Goal: Information Seeking & Learning: Learn about a topic

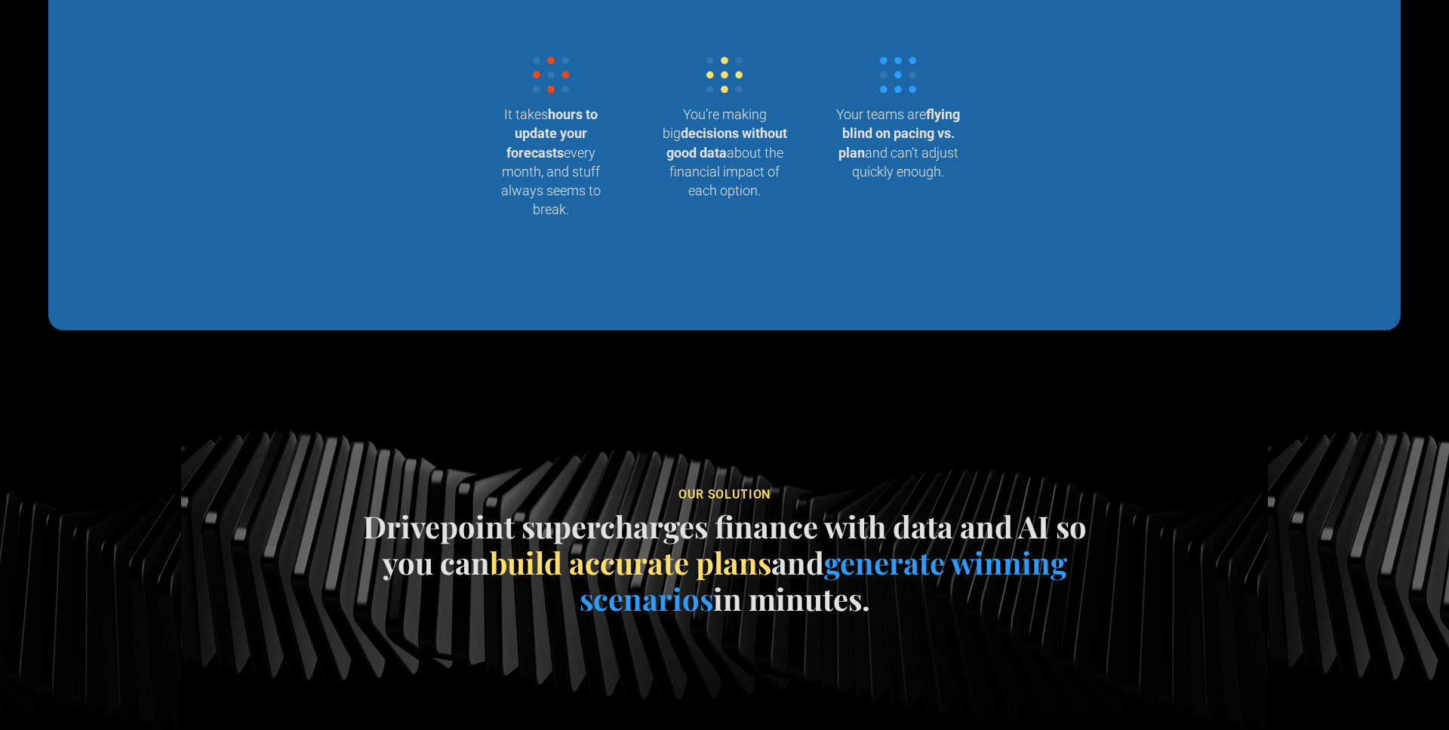
scroll to position [1565, 0]
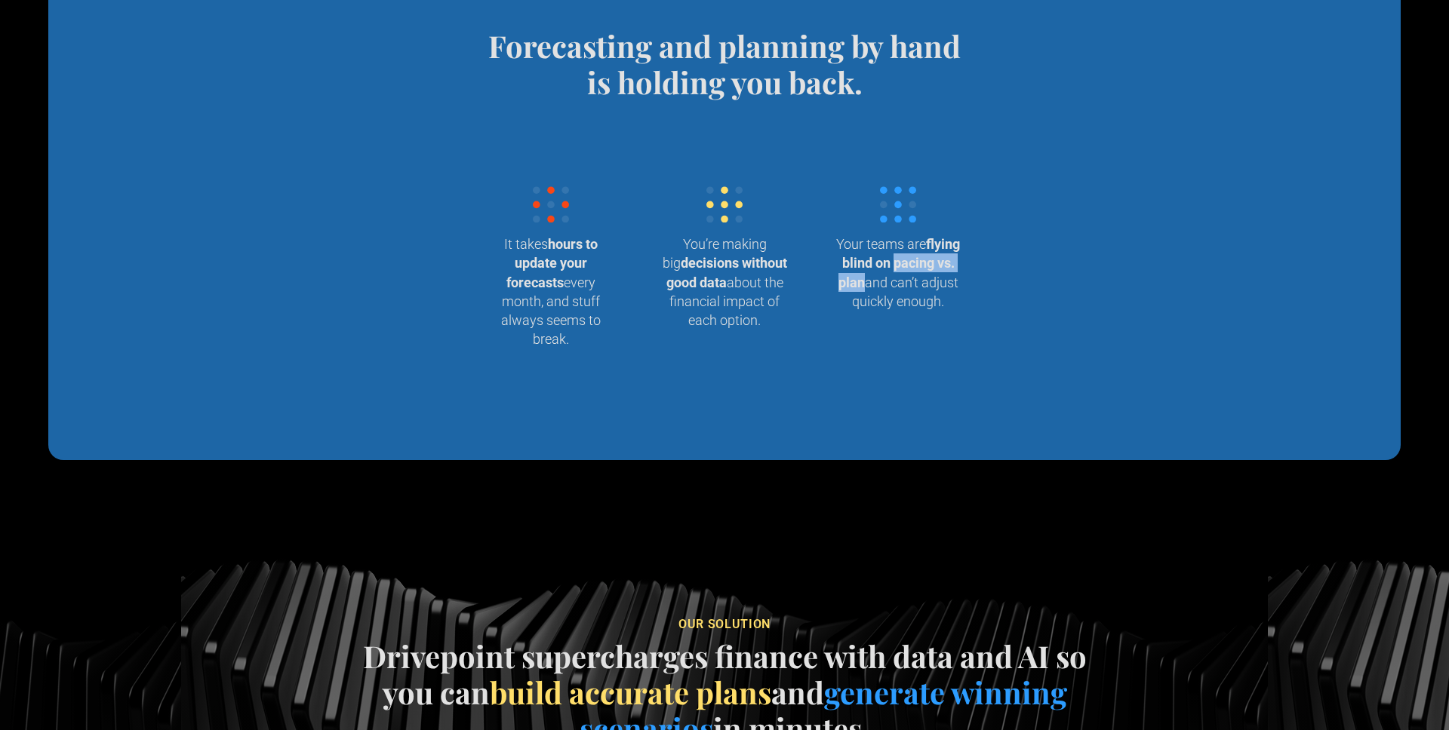
drag, startPoint x: 841, startPoint y: 283, endPoint x: 930, endPoint y: 284, distance: 89.8
click at [930, 284] on p "Your teams are flying blind on pacing vs. plan and can’t adjust quickly enough." at bounding box center [897, 273] width 125 height 76
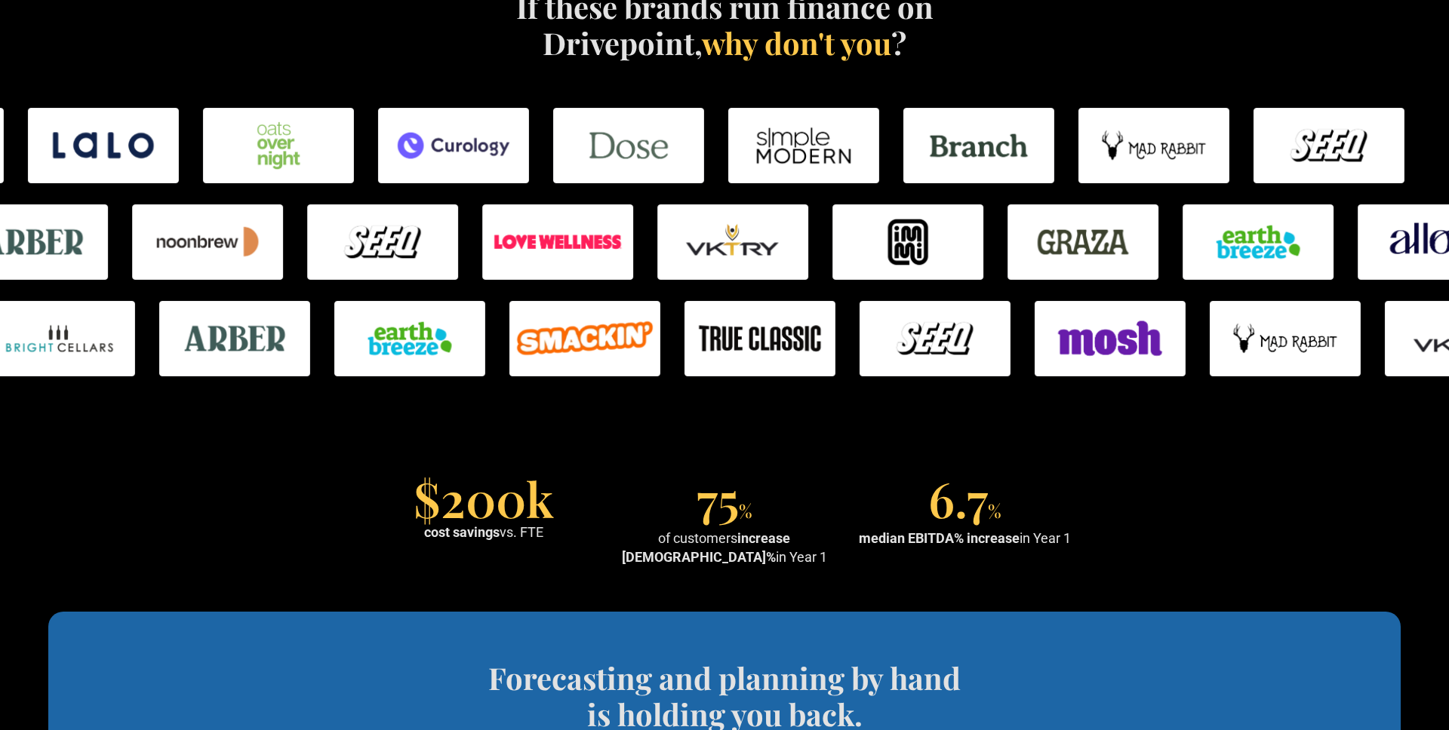
scroll to position [934, 0]
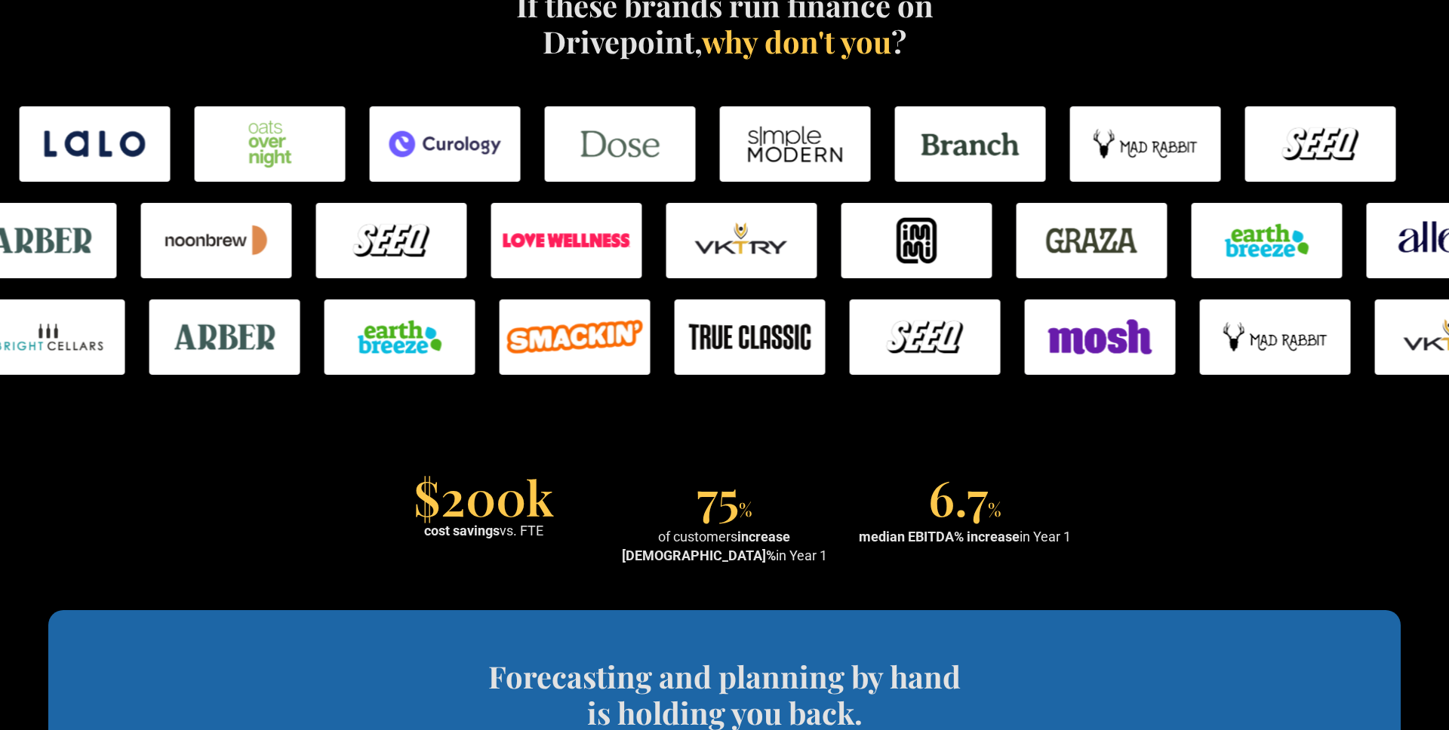
click at [980, 548] on div "$200k cost savings vs. FTE 75 % of customers increase EBITDA% in Year 1 6.7 % m…" at bounding box center [724, 522] width 709 height 86
click at [978, 547] on div "$200k cost savings vs. FTE 75 % of customers increase EBITDA% in Year 1 6.7 % m…" at bounding box center [724, 522] width 709 height 86
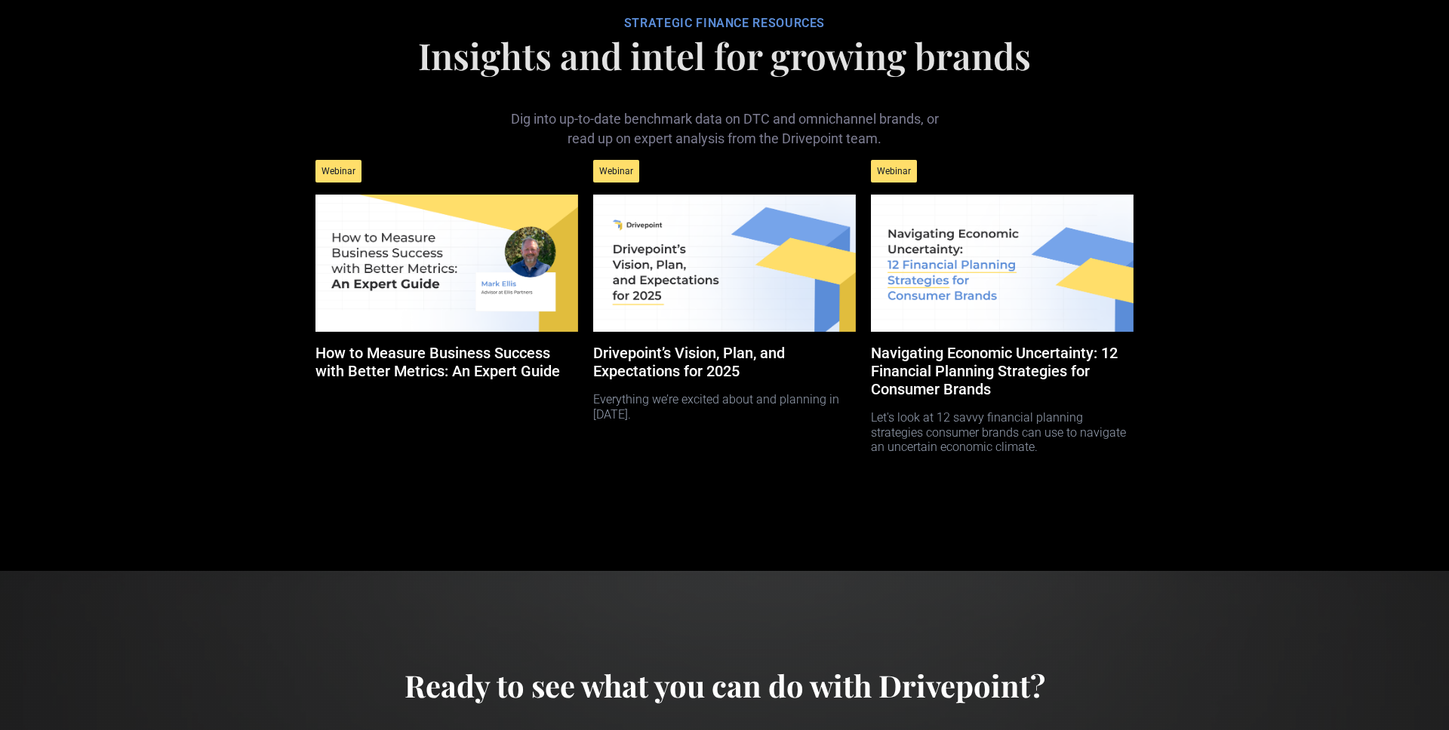
scroll to position [6692, 0]
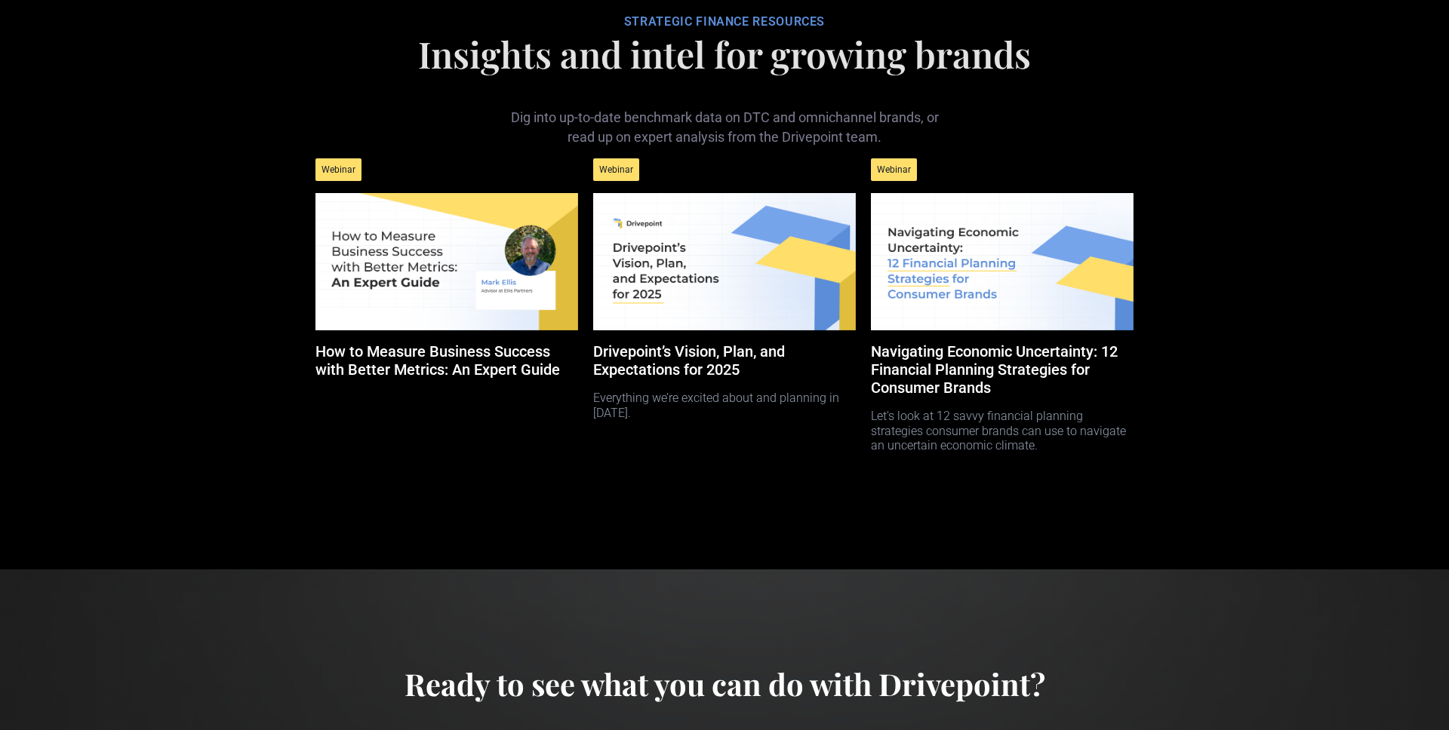
click at [697, 300] on img at bounding box center [724, 262] width 263 height 138
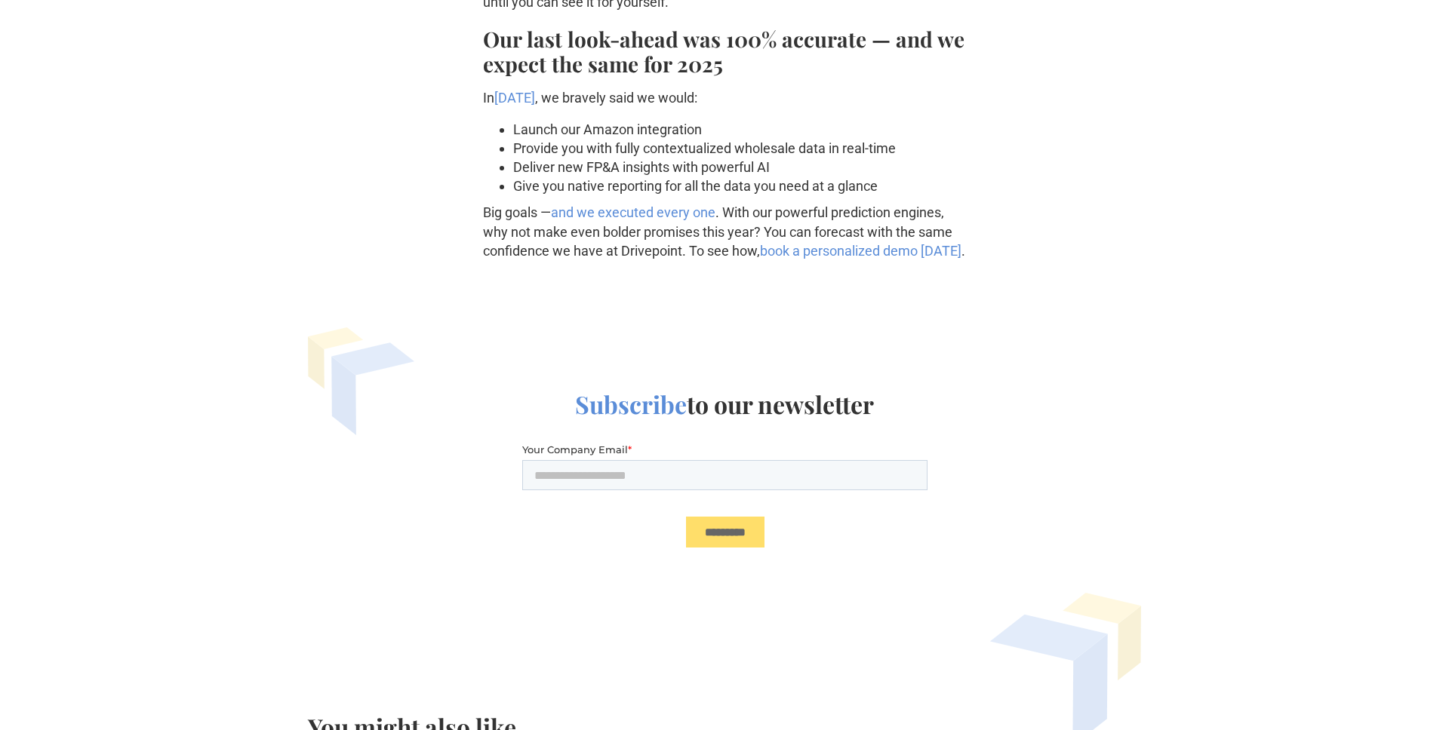
scroll to position [2117, 0]
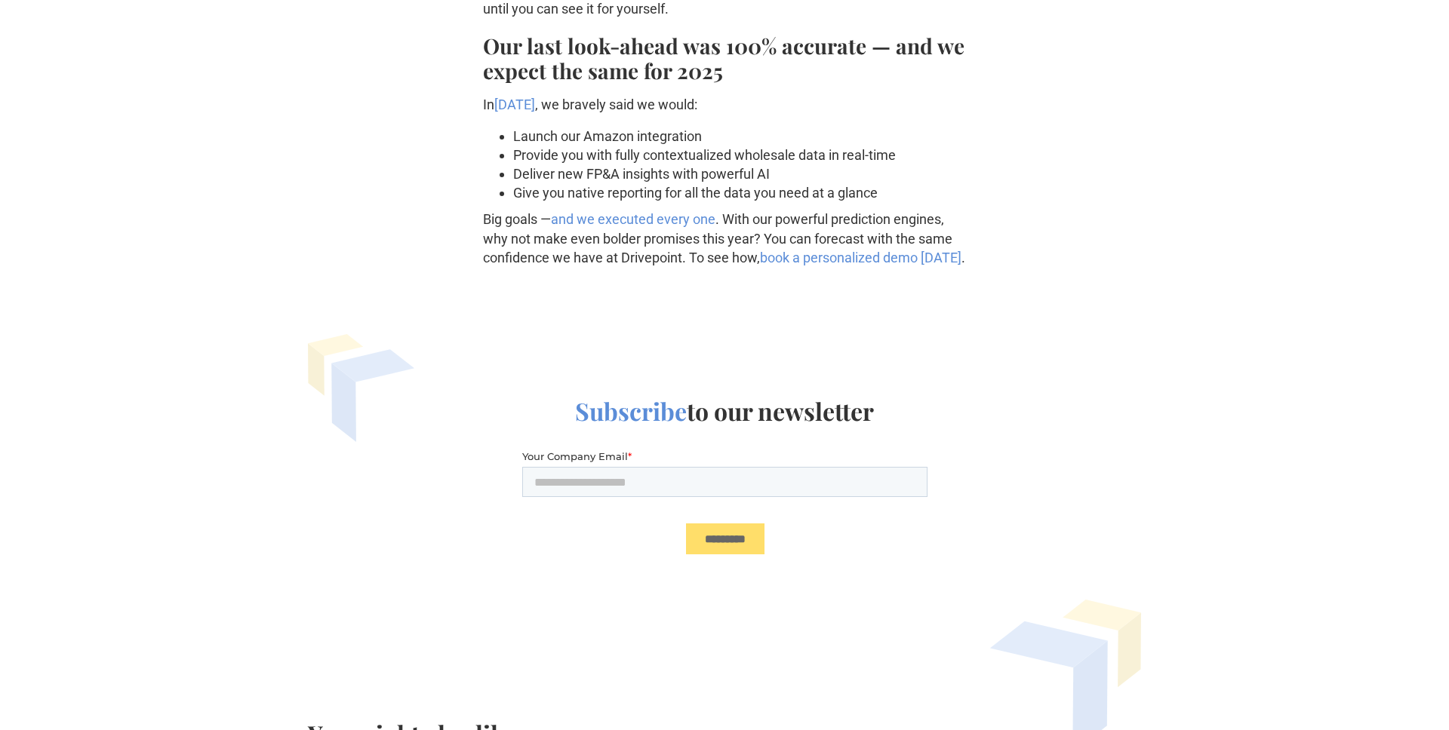
click at [631, 232] on p "Big goals — and we executed every one . With our powerful prediction engines, w…" at bounding box center [724, 238] width 483 height 57
click at [631, 223] on link "and we executed every one" at bounding box center [633, 219] width 165 height 16
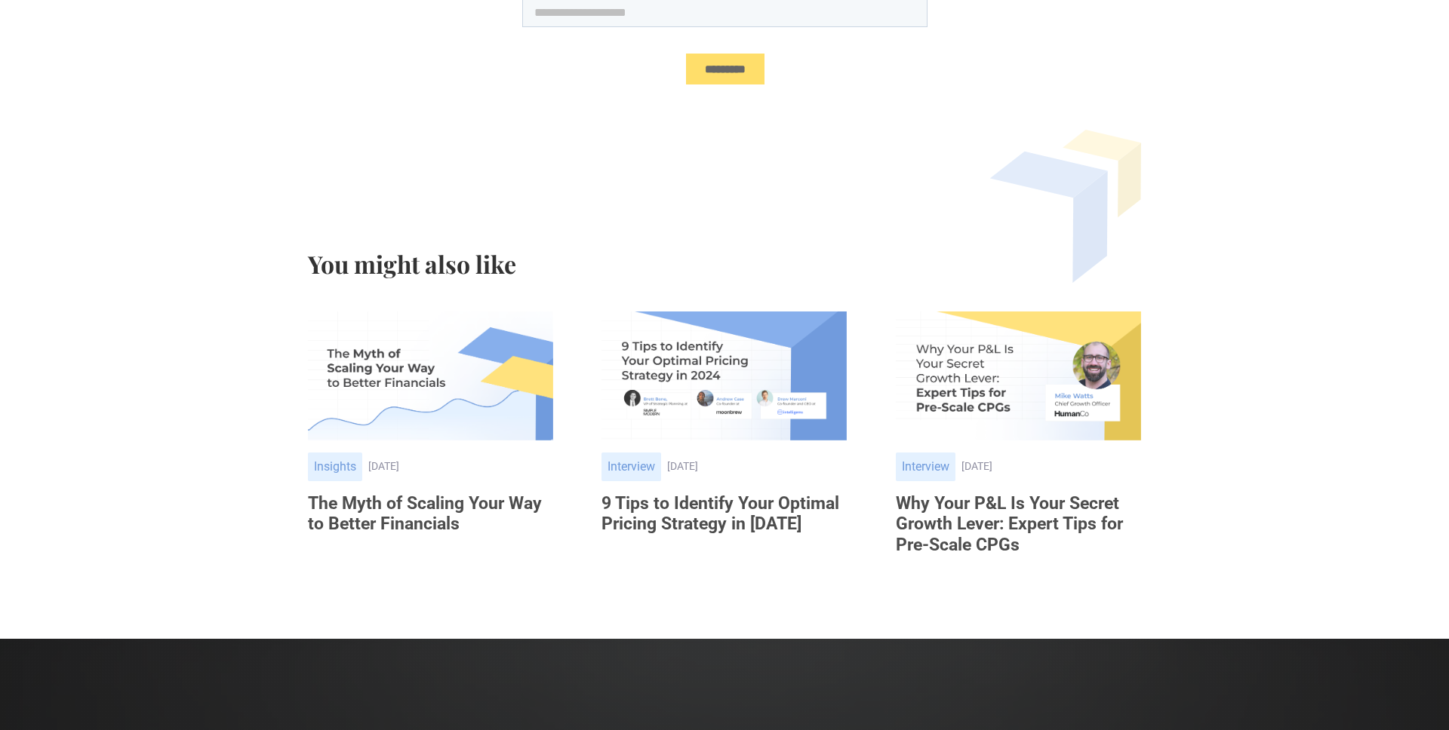
scroll to position [4350, 0]
